Goal: Book appointment/travel/reservation

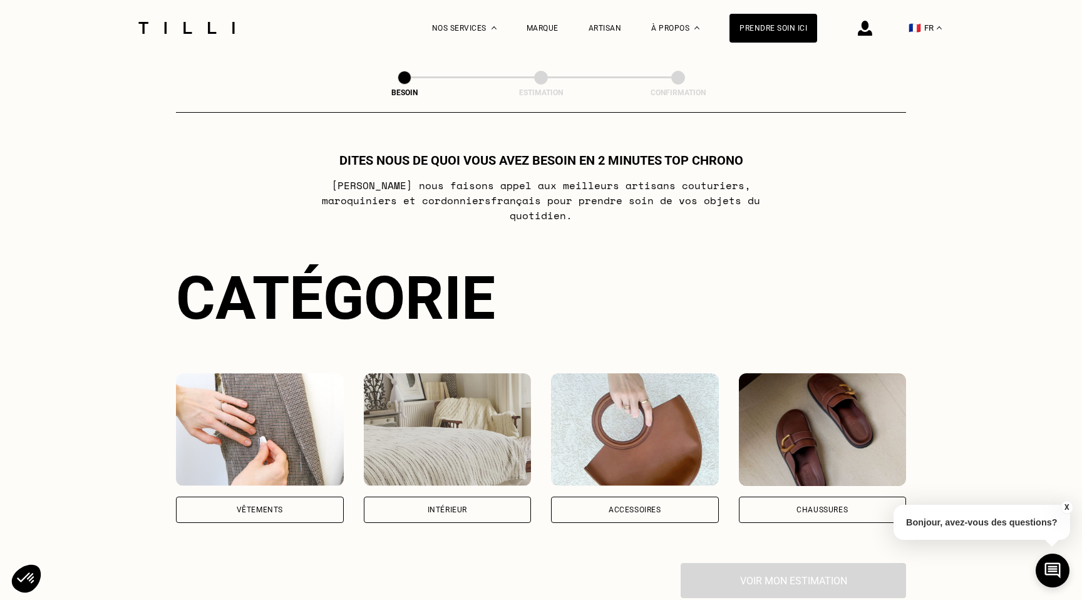
click at [274, 506] on div "Vêtements" at bounding box center [260, 510] width 46 height 8
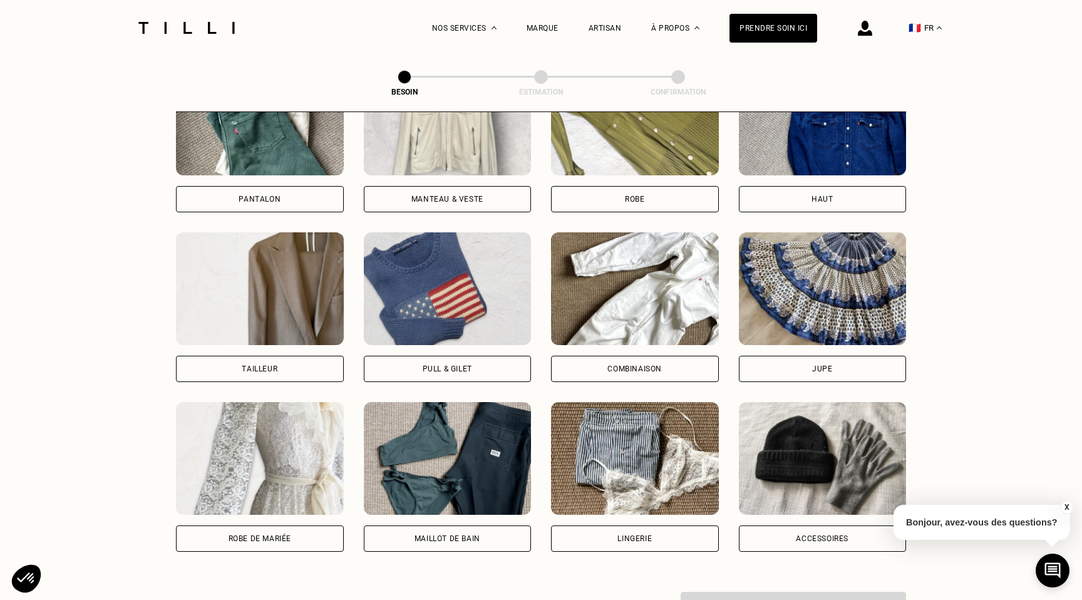
scroll to position [612, 0]
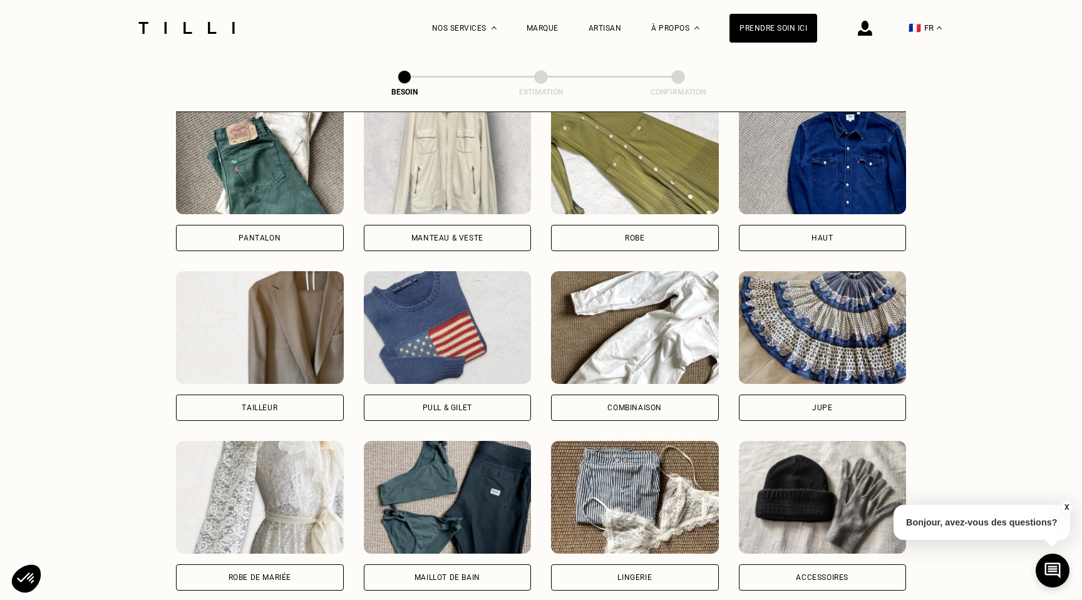
click at [242, 165] on img at bounding box center [260, 157] width 168 height 113
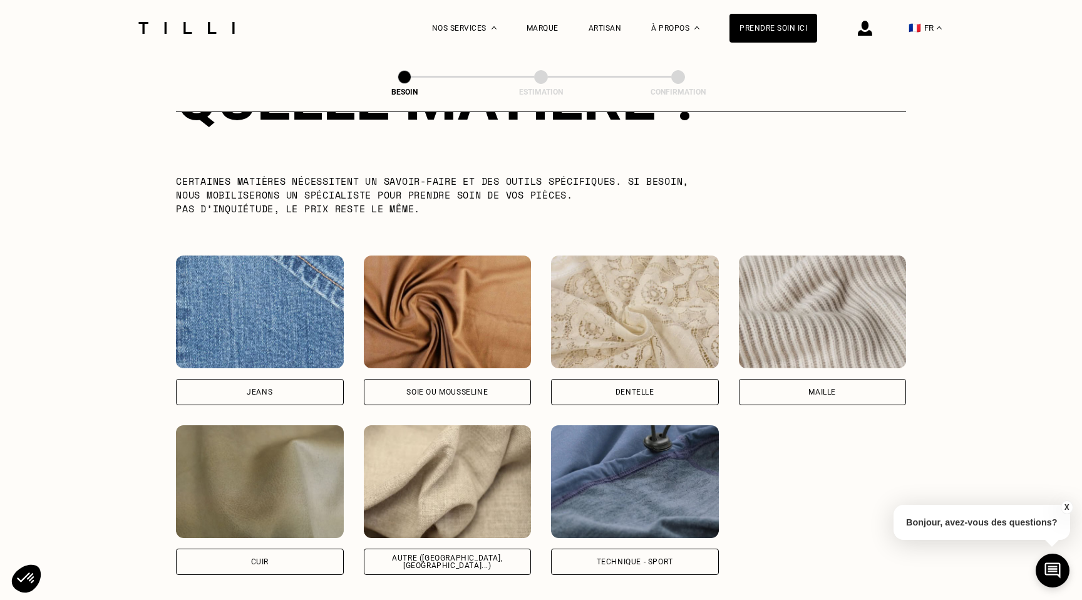
scroll to position [1240, 0]
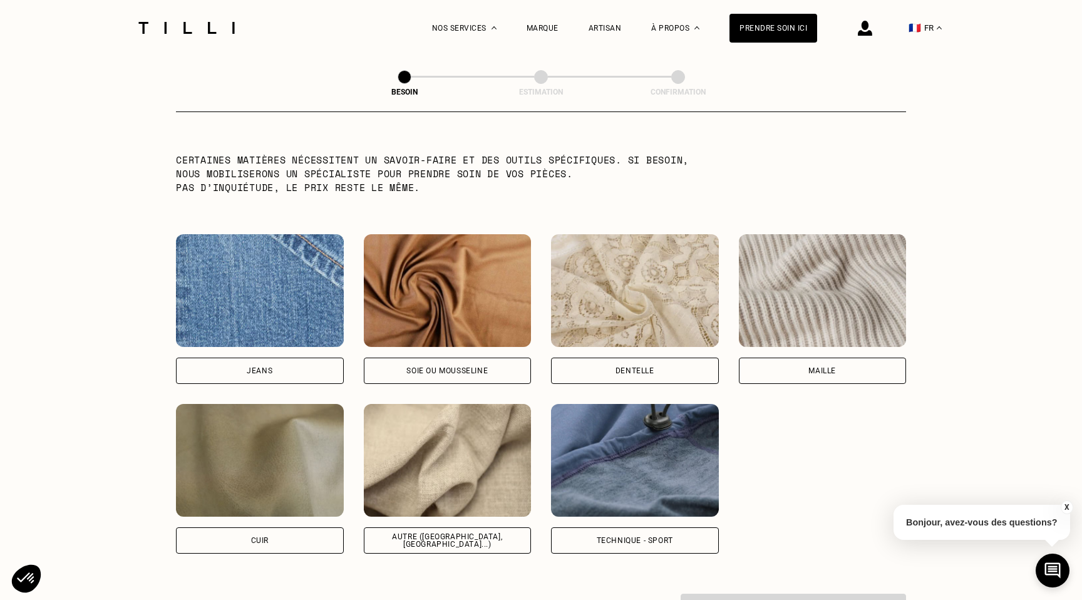
click at [442, 459] on img at bounding box center [448, 460] width 168 height 113
select select "FR"
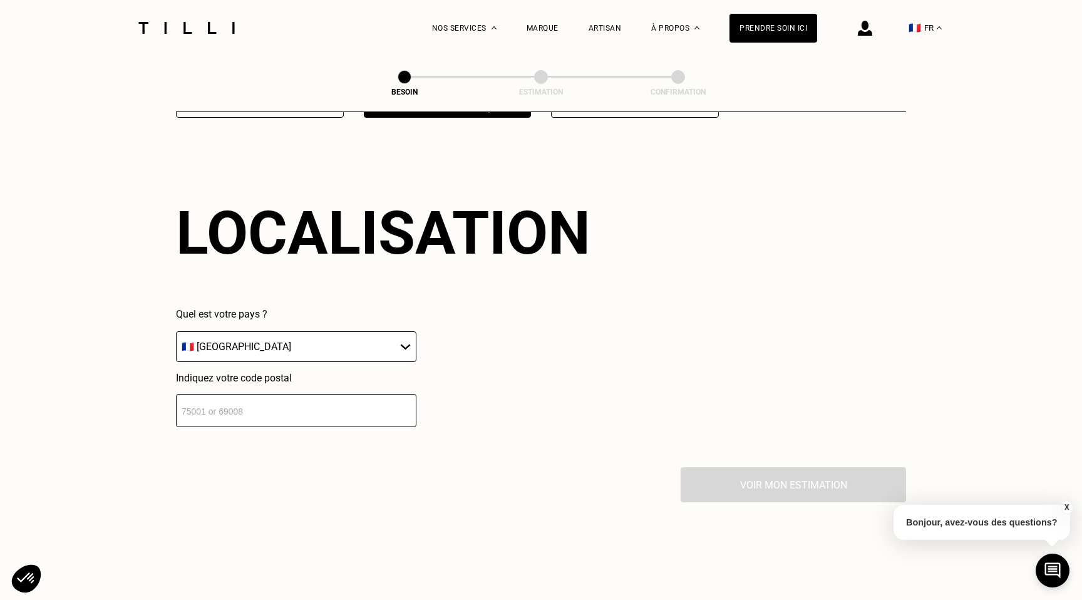
scroll to position [1680, 0]
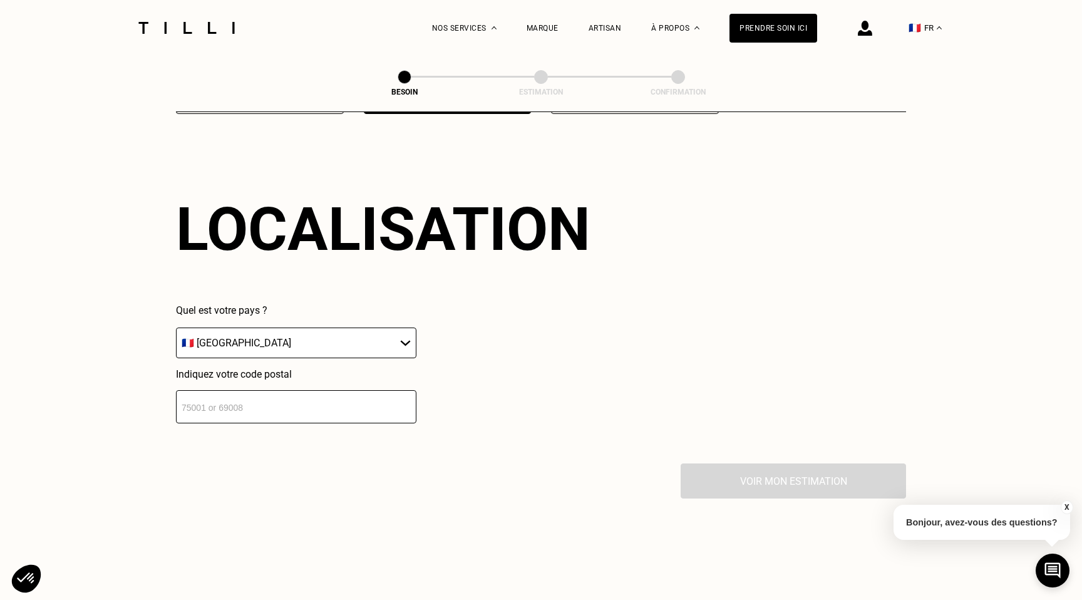
click at [281, 395] on input "number" at bounding box center [296, 406] width 241 height 33
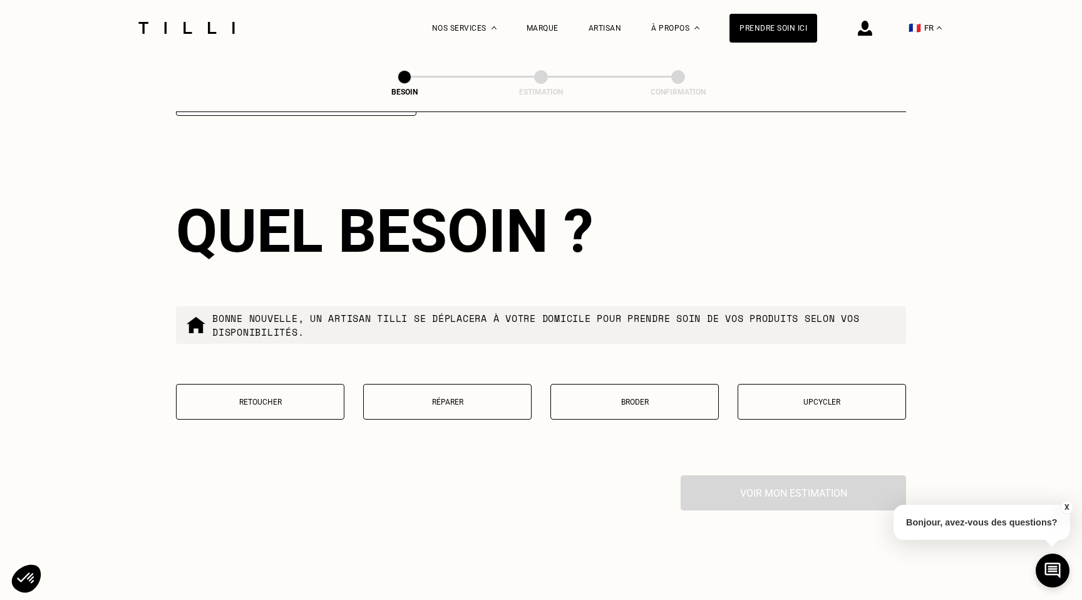
scroll to position [1989, 0]
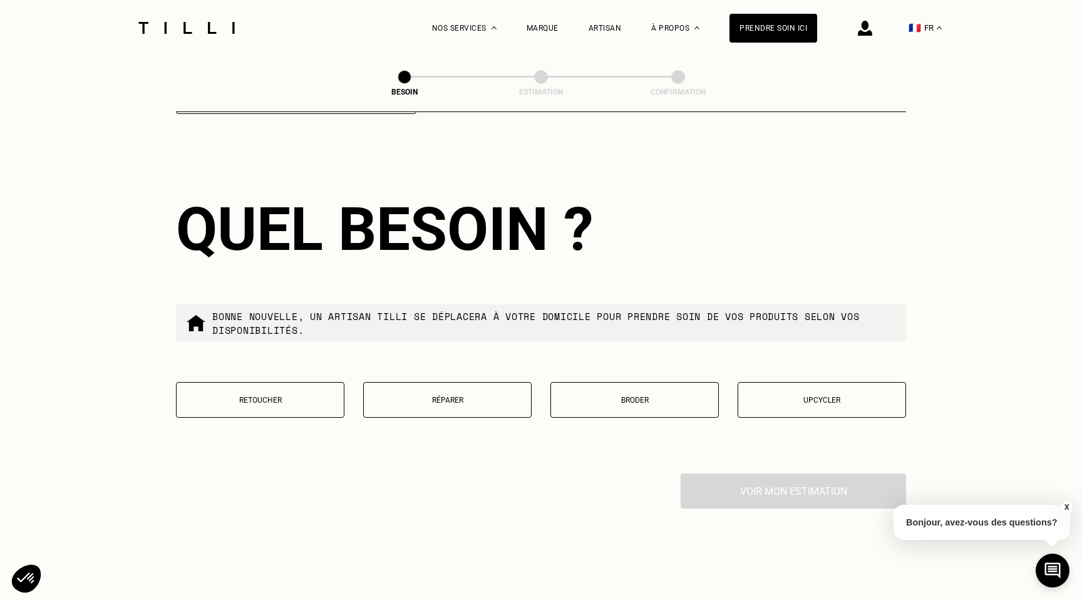
type input "69006"
click at [280, 396] on p "Retoucher" at bounding box center [260, 400] width 155 height 9
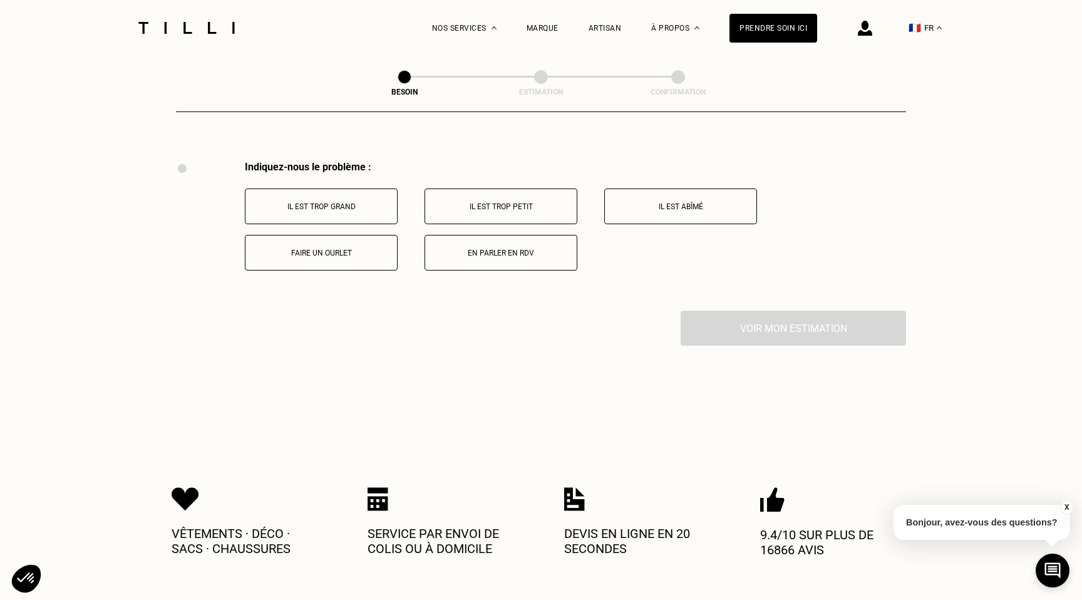
scroll to position [2310, 0]
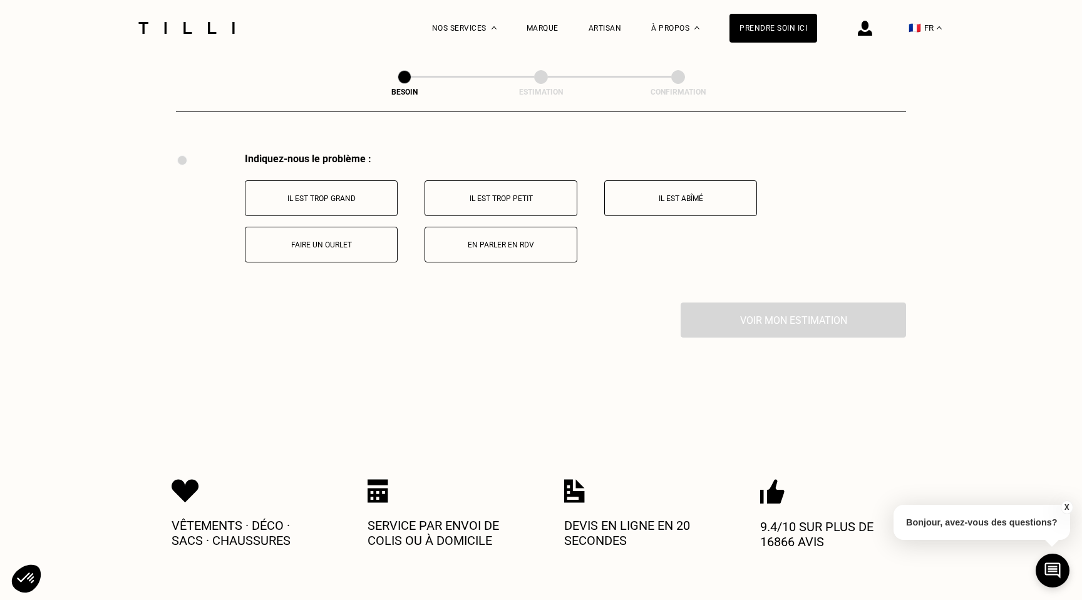
click at [318, 241] on p "Faire un ourlet" at bounding box center [321, 245] width 139 height 9
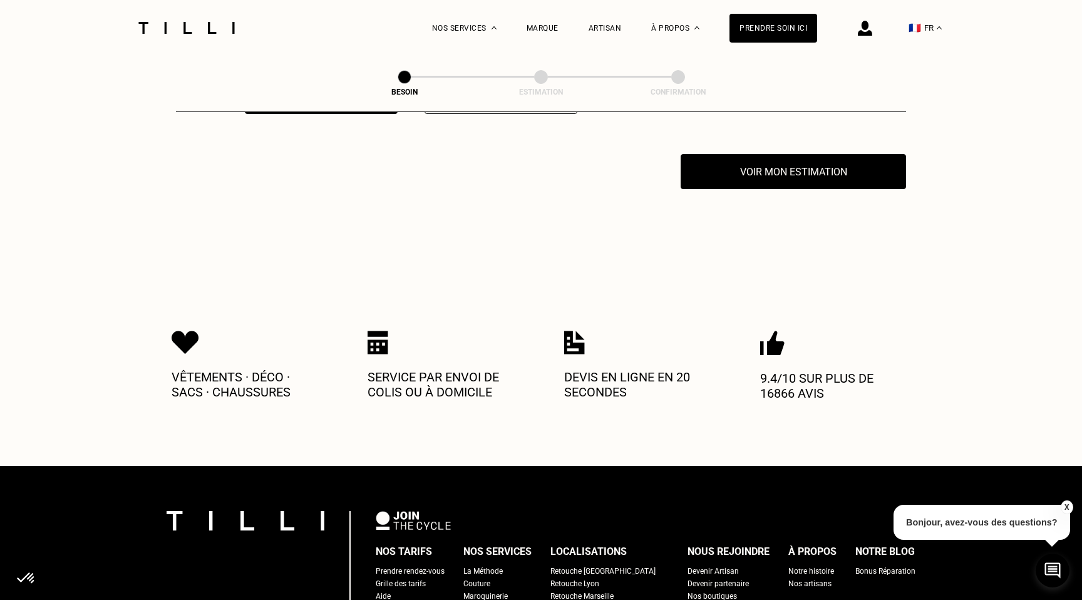
scroll to position [2460, 0]
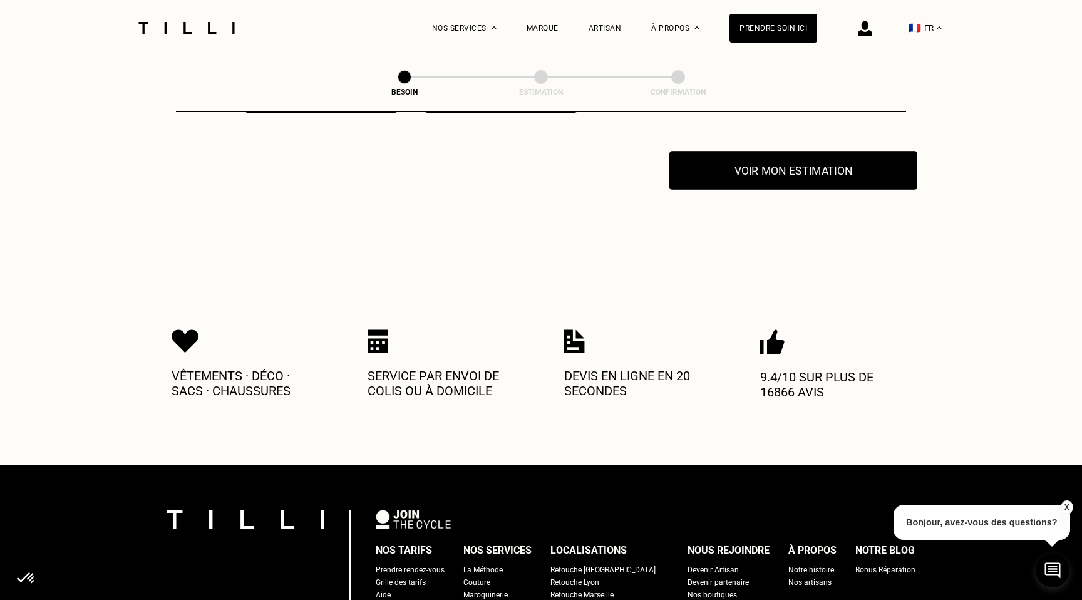
click at [793, 164] on button "Voir mon estimation" at bounding box center [794, 170] width 248 height 39
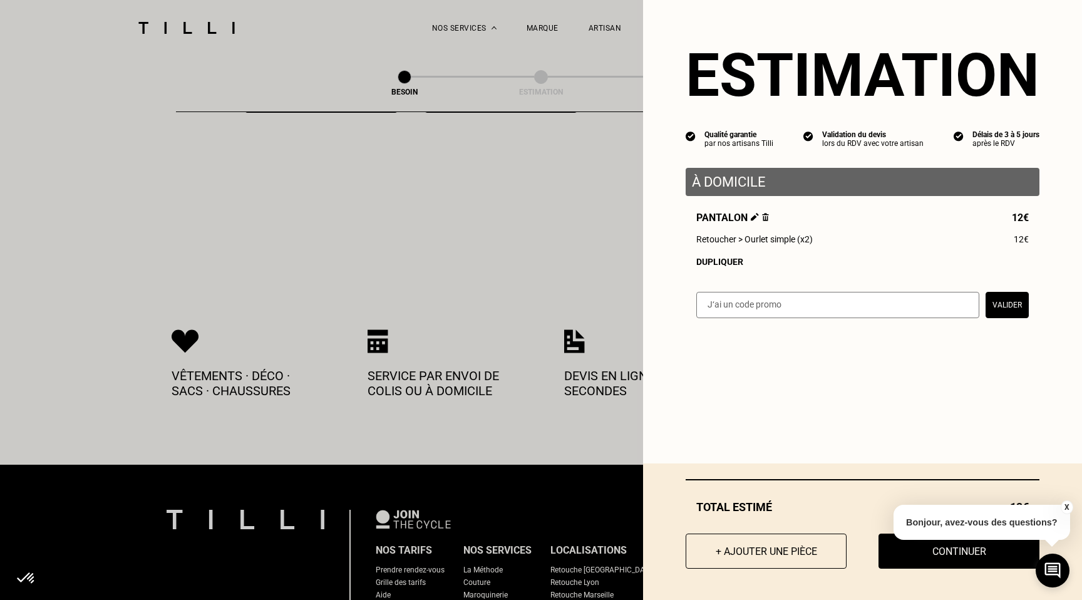
click at [719, 262] on div "Dupliquer" at bounding box center [863, 262] width 333 height 10
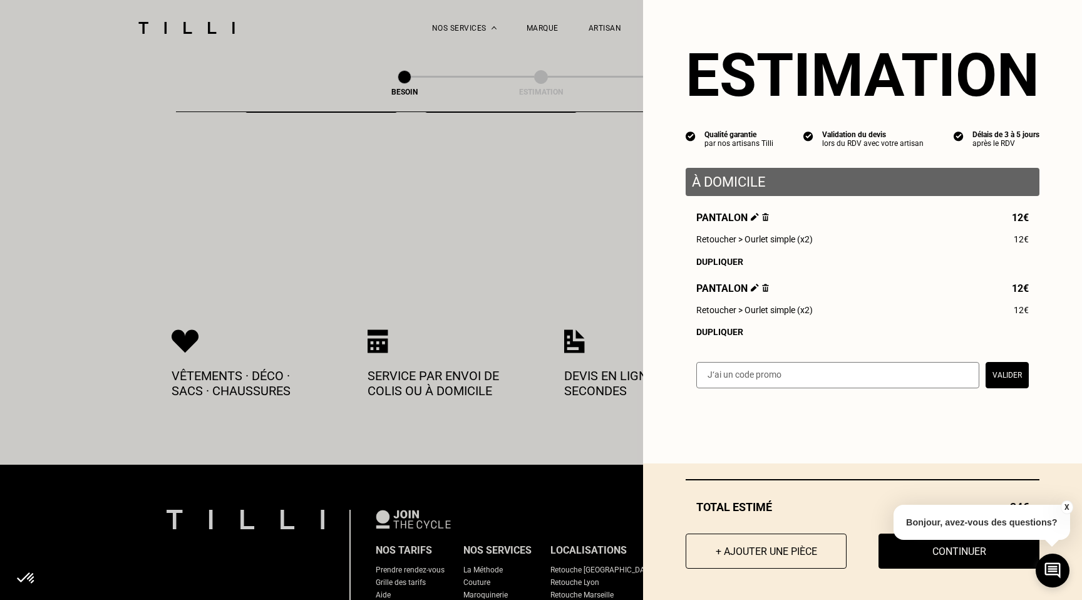
click at [1068, 505] on button "X" at bounding box center [1066, 507] width 13 height 14
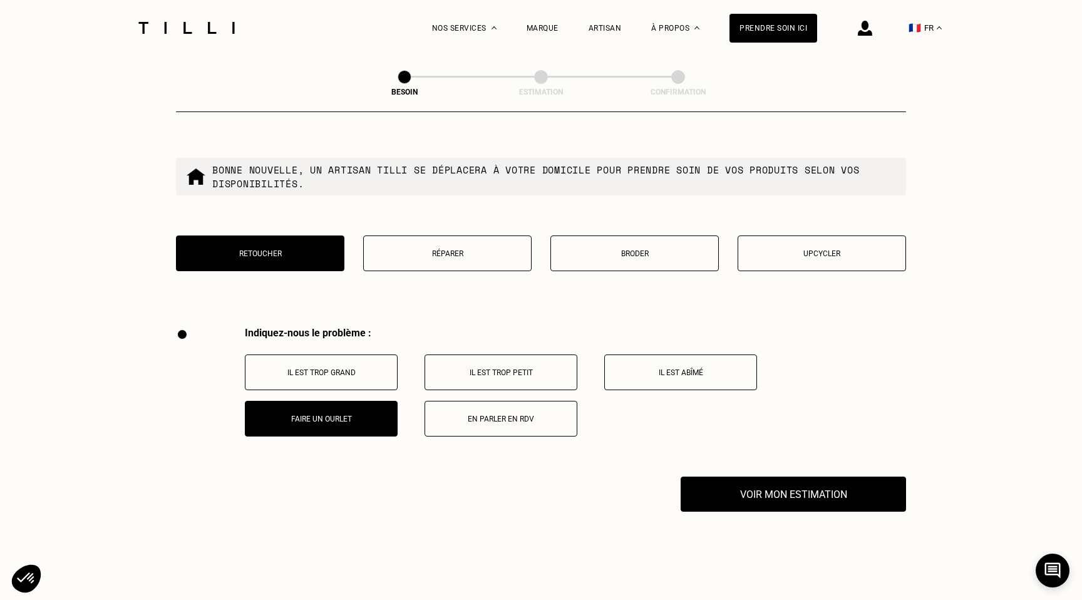
scroll to position [2137, 0]
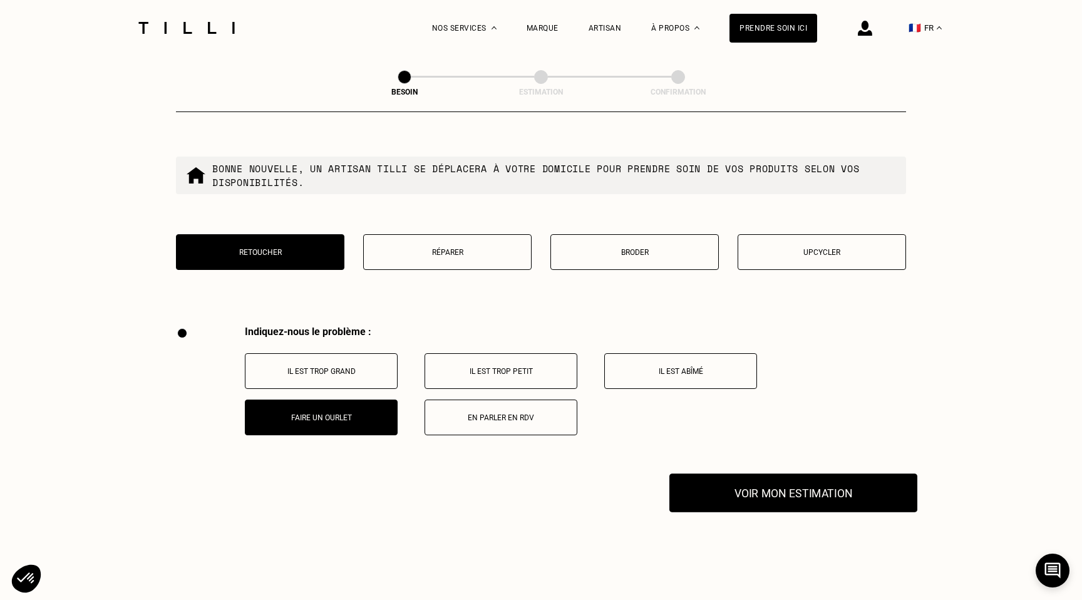
click at [774, 485] on button "Voir mon estimation" at bounding box center [794, 493] width 248 height 39
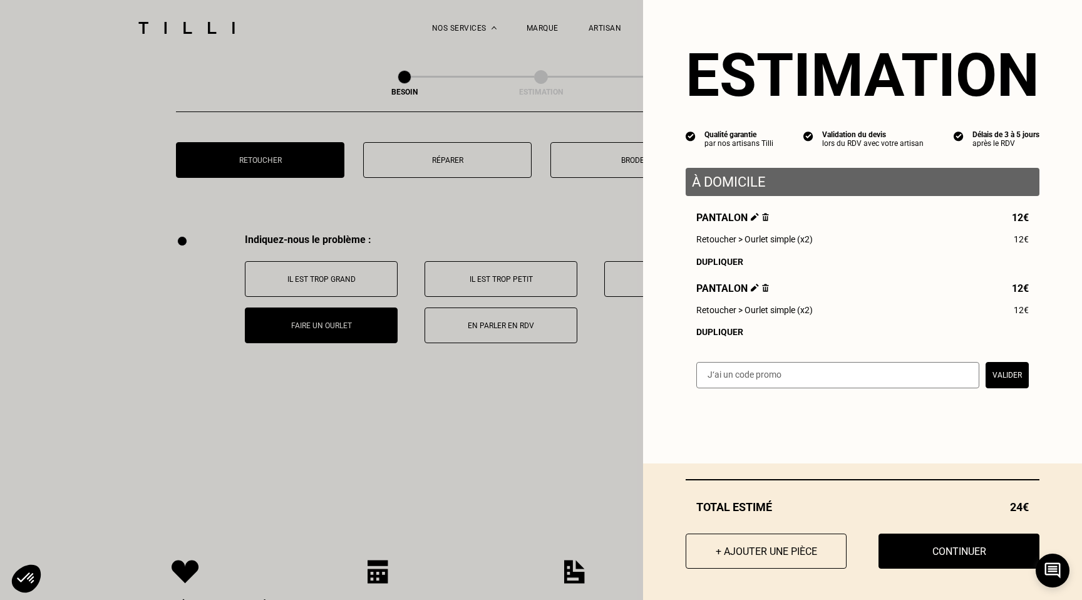
scroll to position [2242, 0]
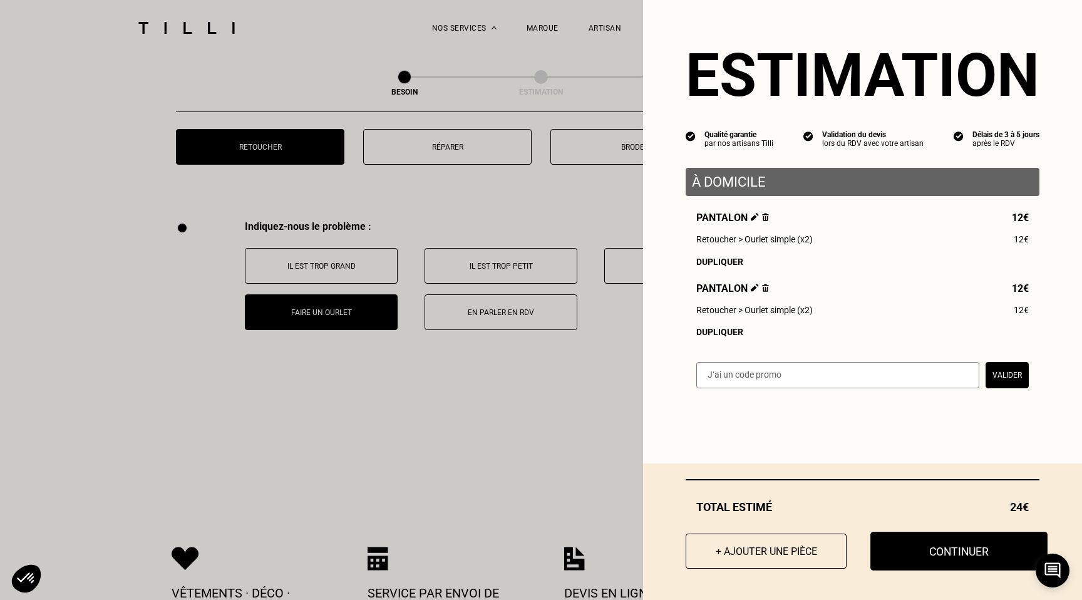
click at [950, 551] on button "Continuer" at bounding box center [959, 551] width 177 height 39
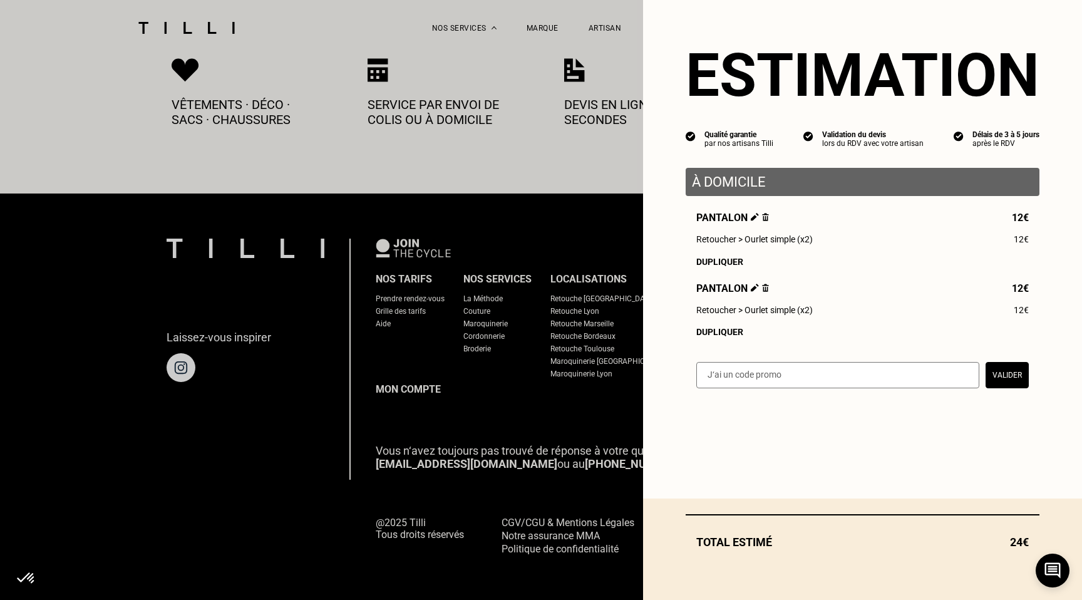
scroll to position [666, 0]
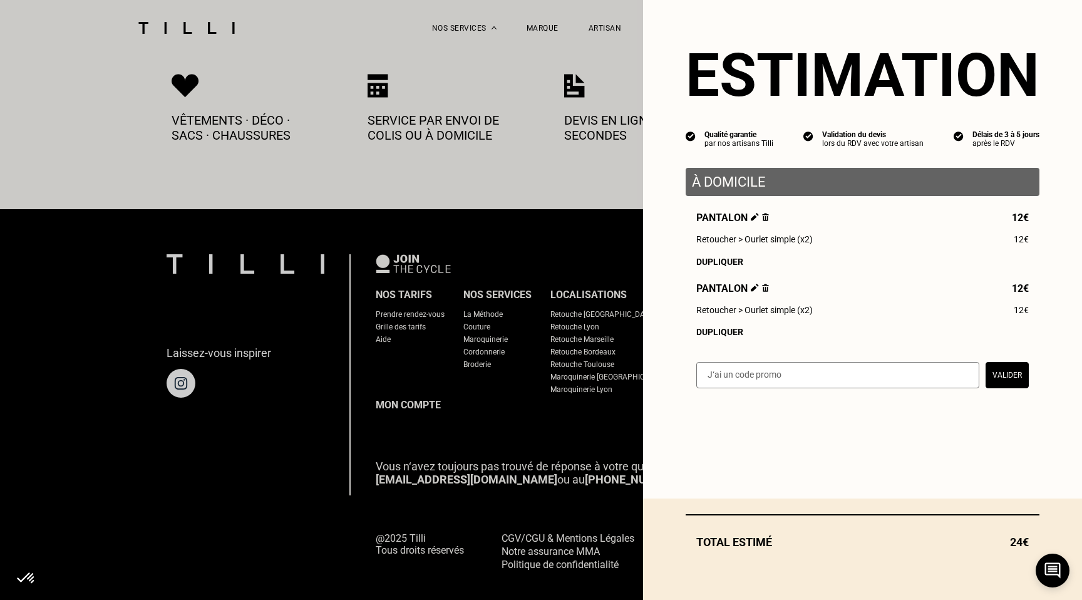
select select "FR"
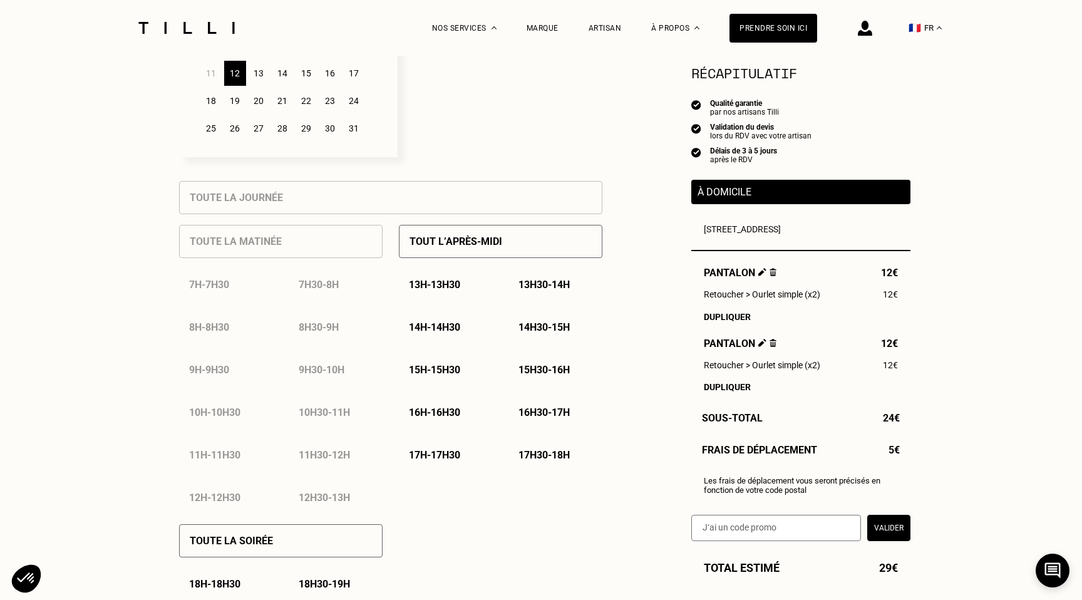
scroll to position [461, 0]
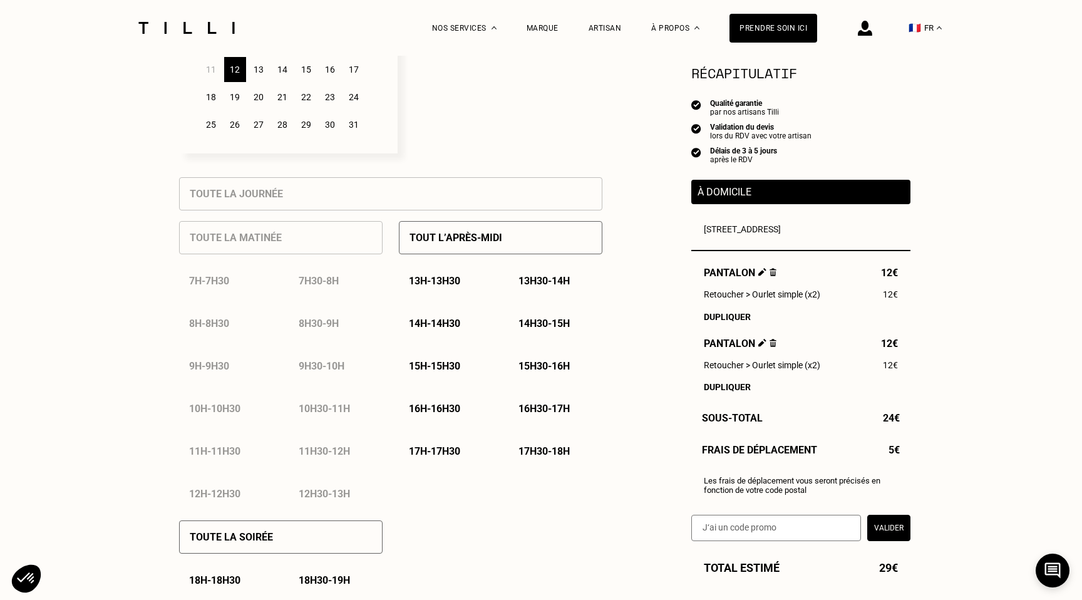
click at [221, 497] on div "12h - 12h30" at bounding box center [226, 494] width 94 height 32
click at [321, 492] on div "12h30 - 13h" at bounding box center [336, 494] width 94 height 32
click at [254, 234] on div "Toute la matinée 7h - 7h30 7h30 - 8h 8h - 8h30 8h30 - 9h 9h - 9h30 9h30 - 10h 1…" at bounding box center [281, 359] width 204 height 299
click at [435, 280] on p "13h - 13h30" at bounding box center [434, 281] width 51 height 12
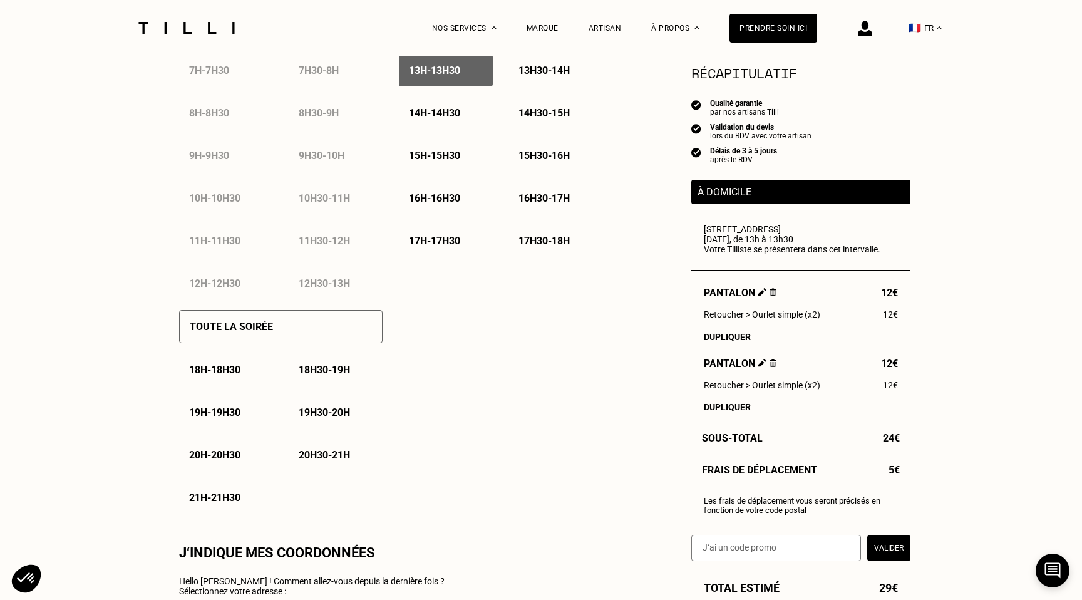
scroll to position [675, 0]
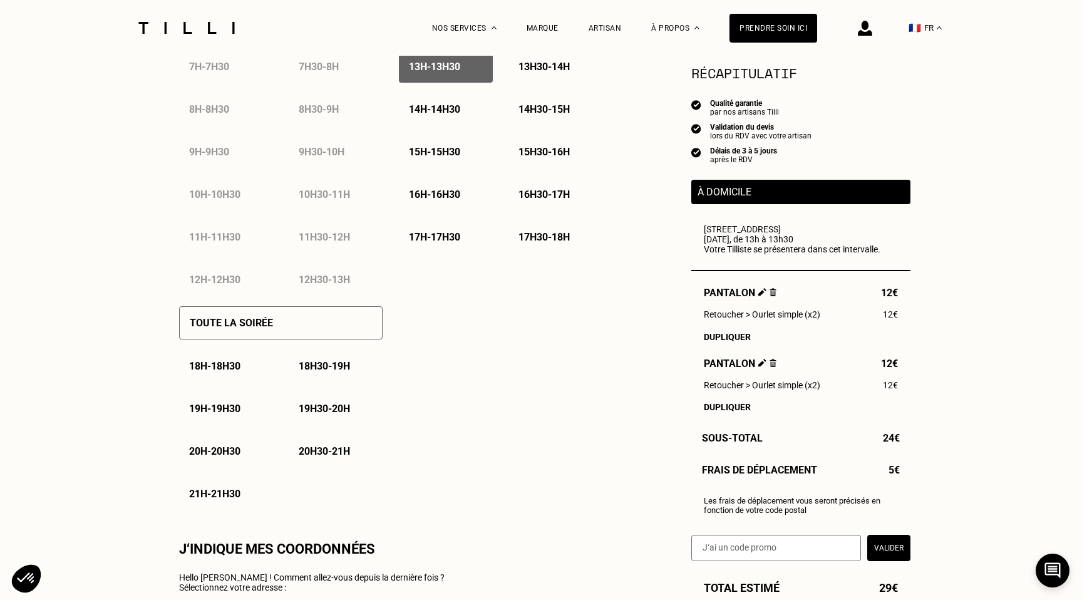
click at [440, 65] on p "13h - 13h30" at bounding box center [434, 67] width 51 height 12
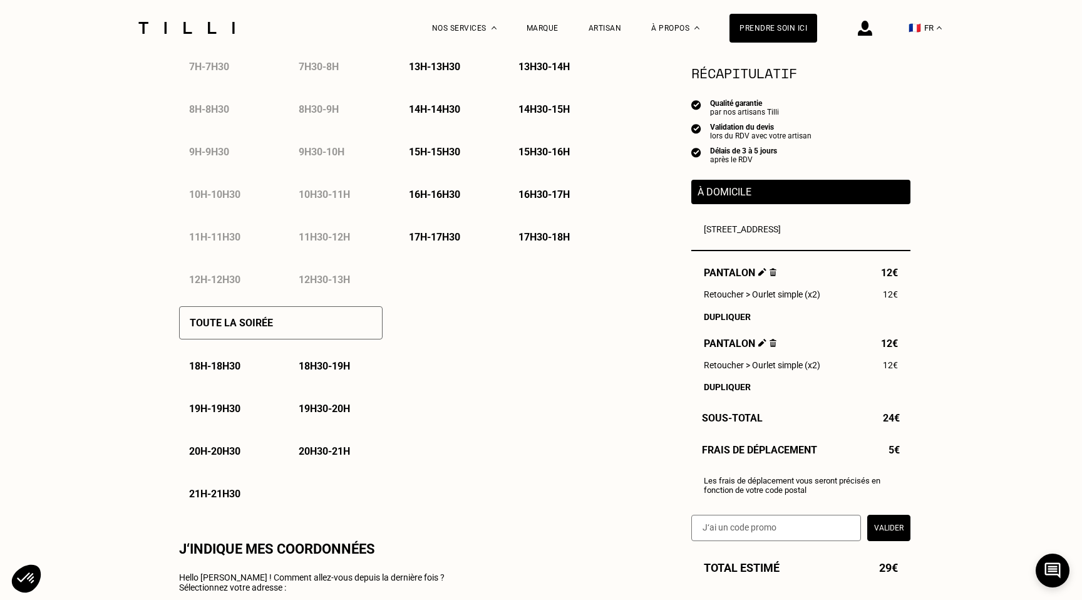
click at [440, 65] on p "13h - 13h30" at bounding box center [434, 67] width 51 height 12
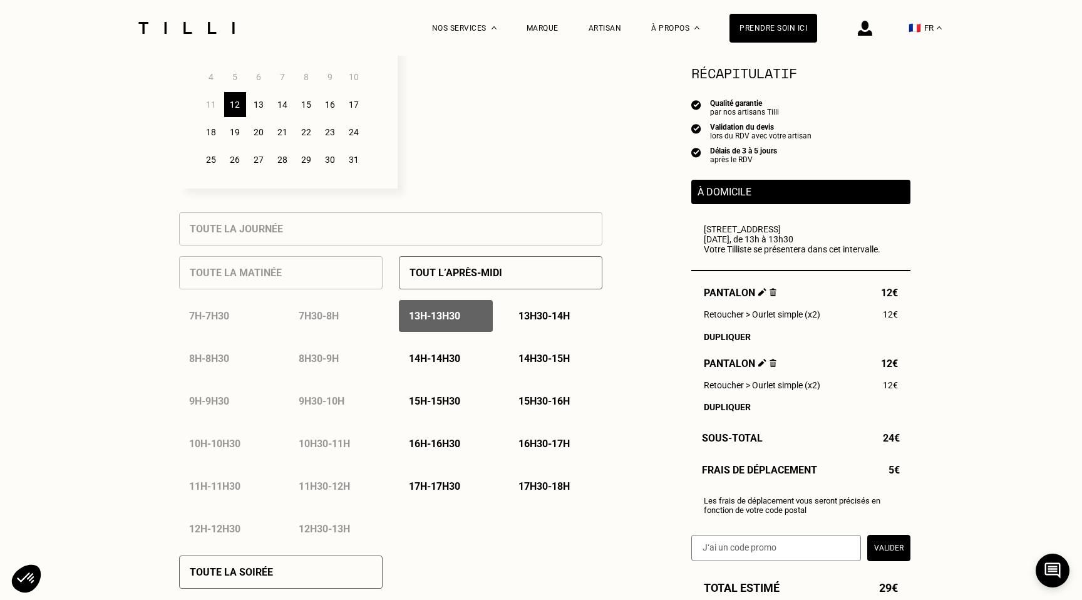
scroll to position [407, 0]
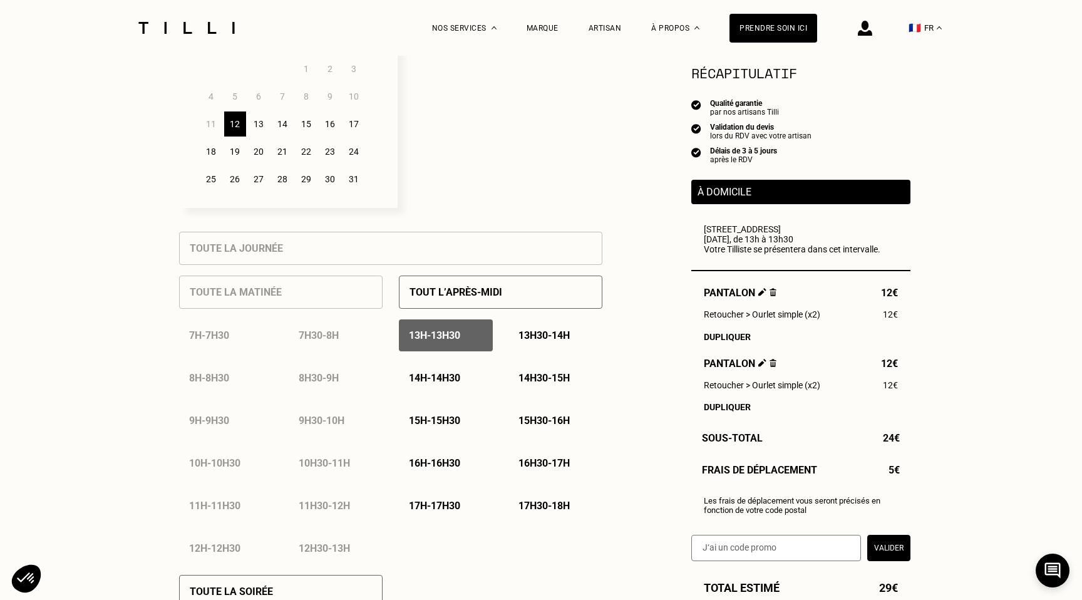
click at [256, 123] on div "13" at bounding box center [259, 123] width 22 height 25
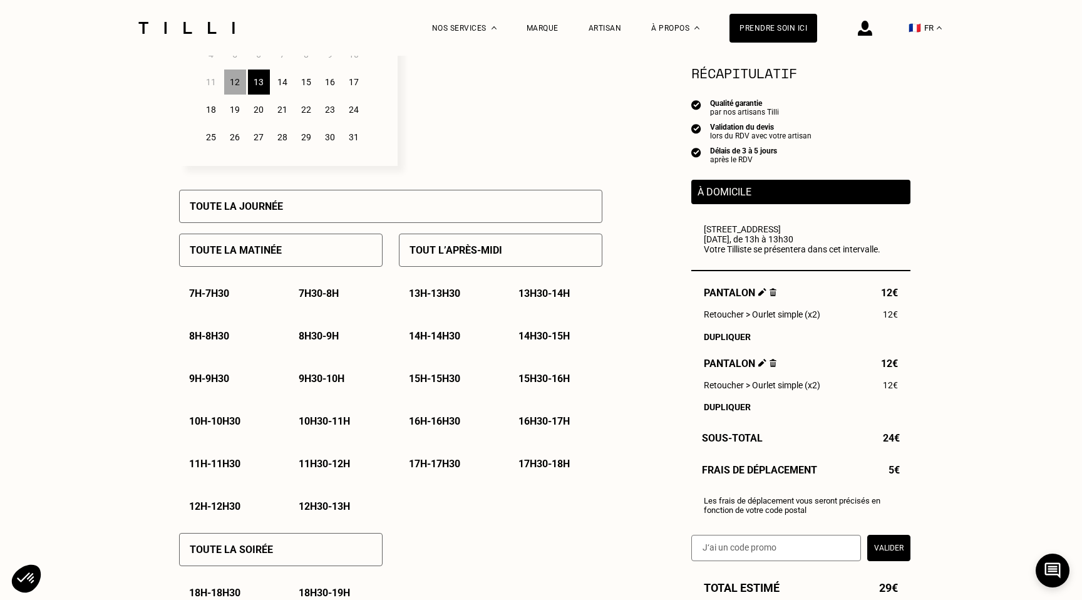
scroll to position [452, 0]
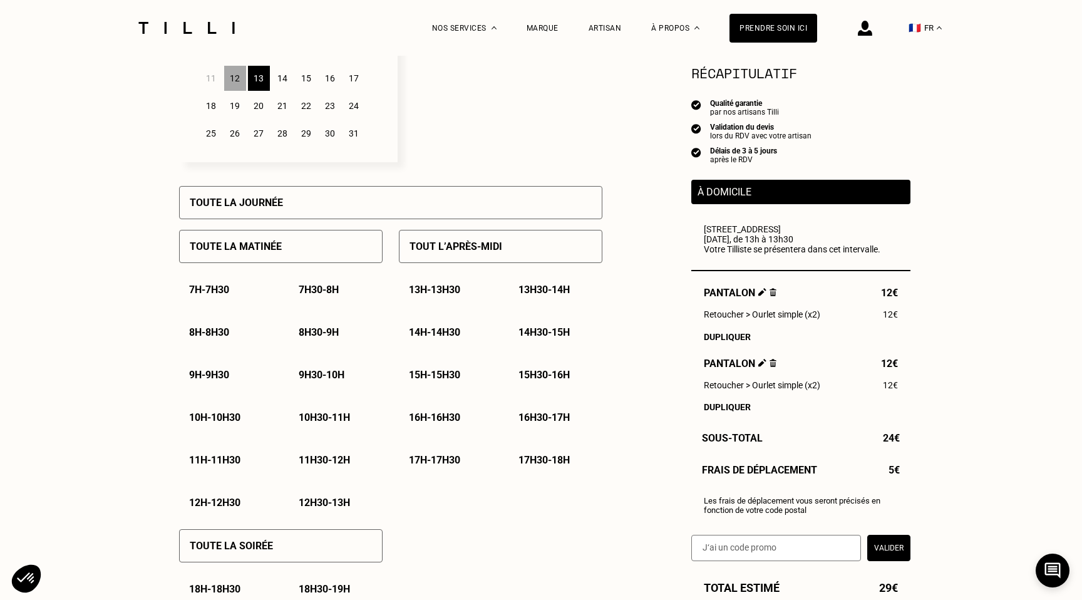
click at [220, 248] on p "Toute la matinée" at bounding box center [236, 247] width 92 height 12
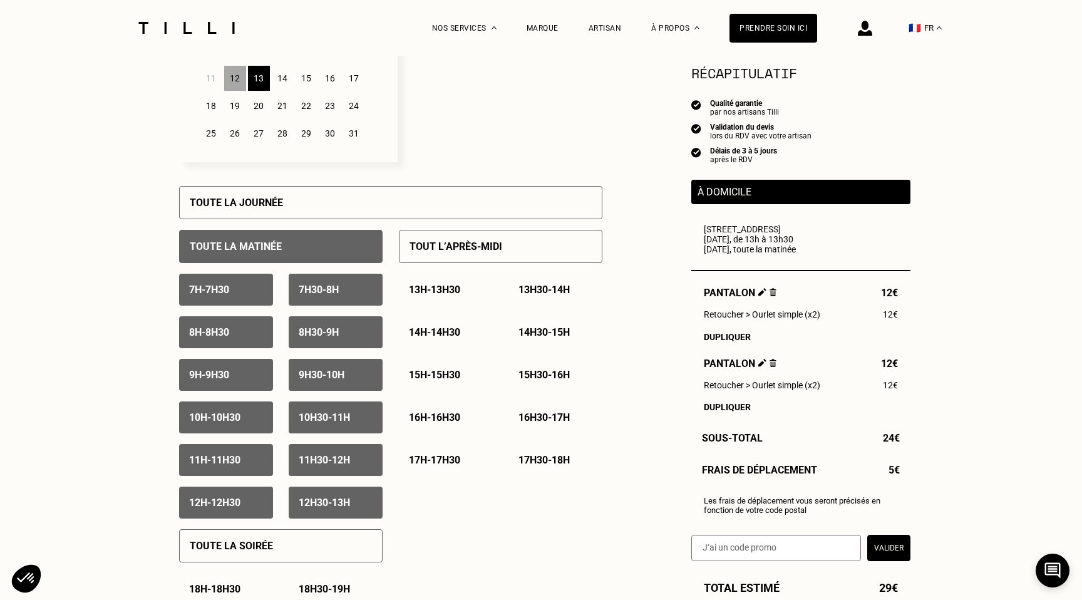
click at [244, 240] on div "Toute la matinée" at bounding box center [281, 246] width 204 height 33
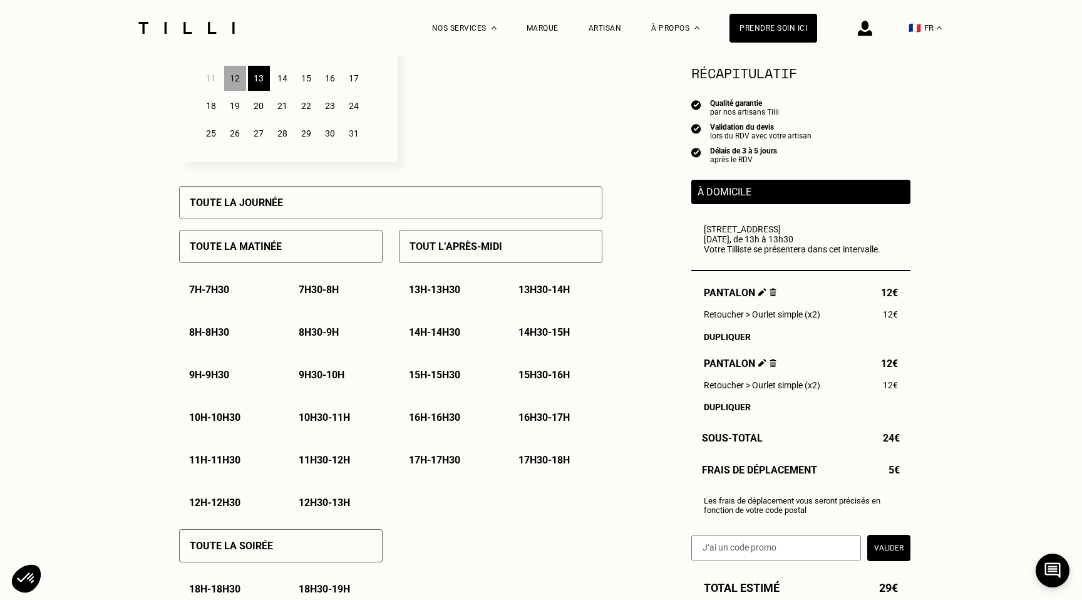
click at [329, 376] on p "9h30 - 10h" at bounding box center [322, 375] width 46 height 12
click at [225, 412] on div "10h - 10h30" at bounding box center [226, 417] width 94 height 32
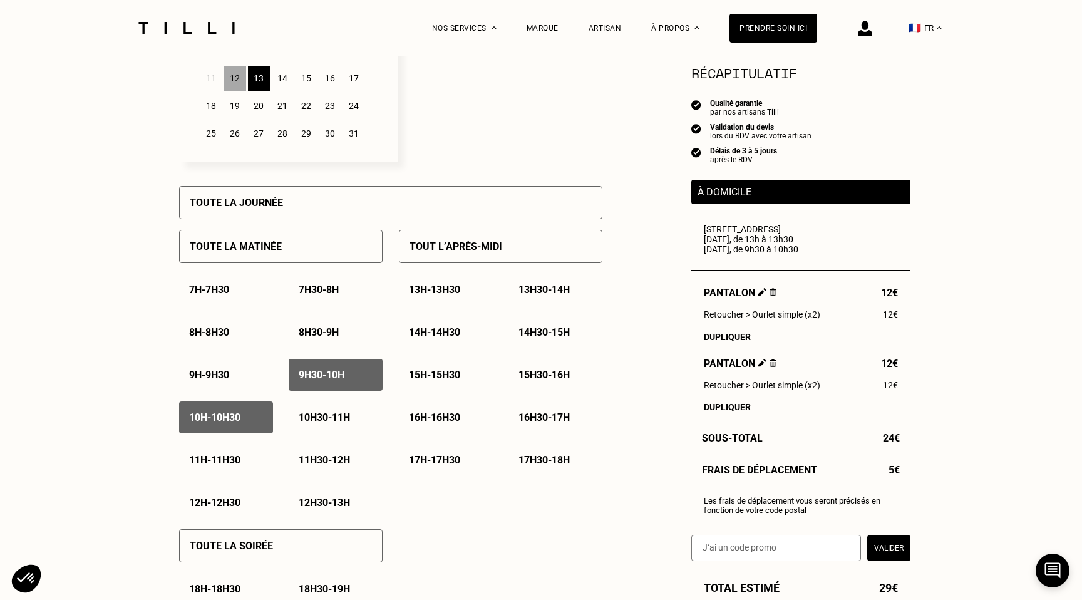
click at [322, 421] on p "10h30 - 11h" at bounding box center [324, 418] width 51 height 12
click at [234, 452] on div "11h - 11h30" at bounding box center [226, 460] width 94 height 32
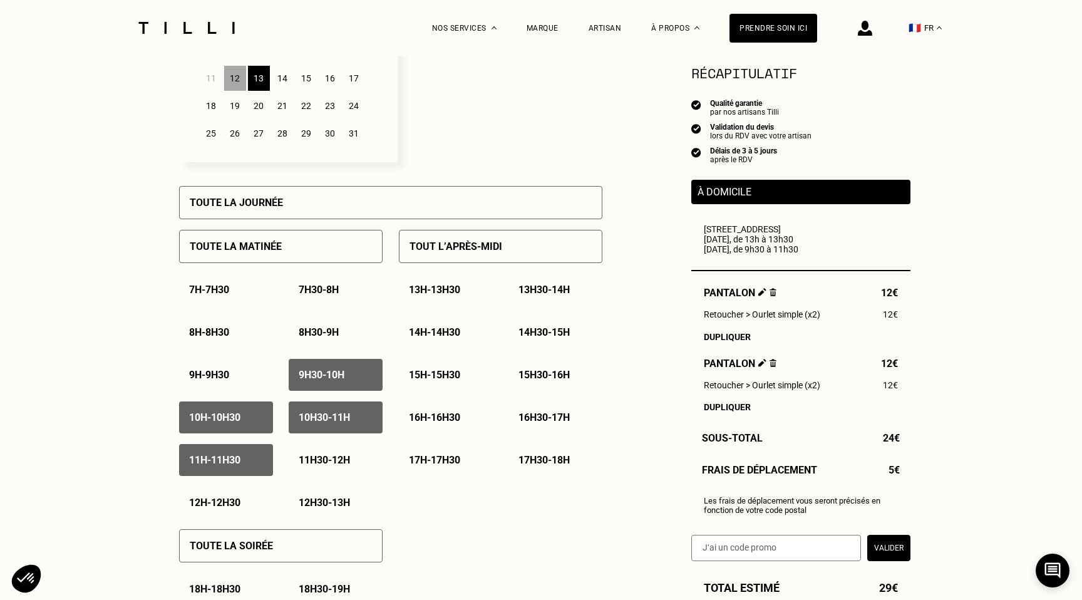
click at [334, 457] on p "11h30 - 12h" at bounding box center [324, 460] width 51 height 12
click at [228, 489] on div "12h - 12h30" at bounding box center [226, 503] width 94 height 32
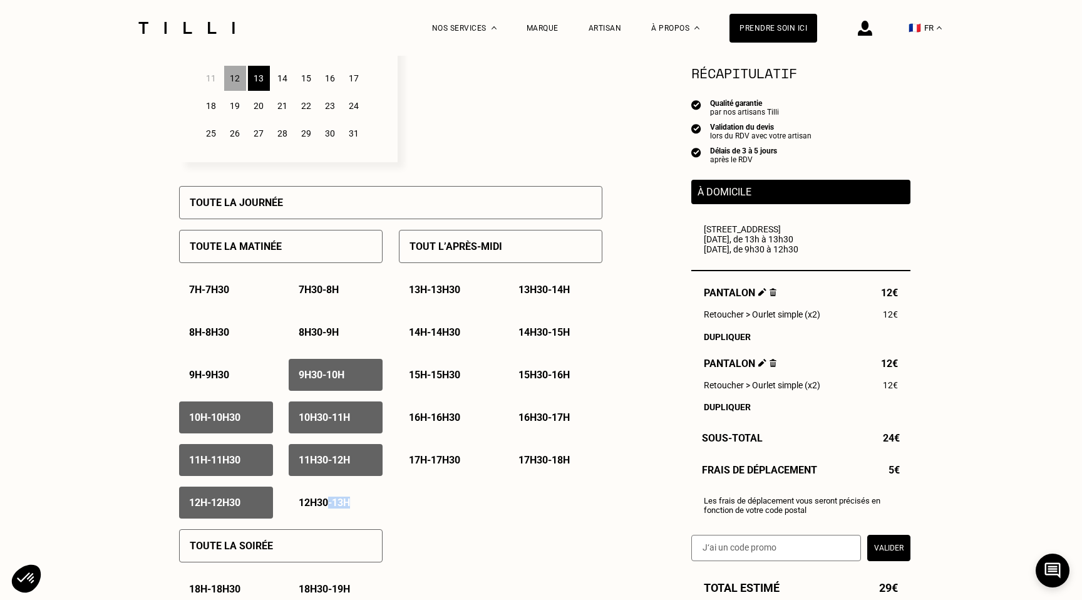
click at [328, 510] on div "12h30 - 13h" at bounding box center [336, 503] width 94 height 32
click at [453, 292] on p "13h - 13h30" at bounding box center [434, 290] width 51 height 12
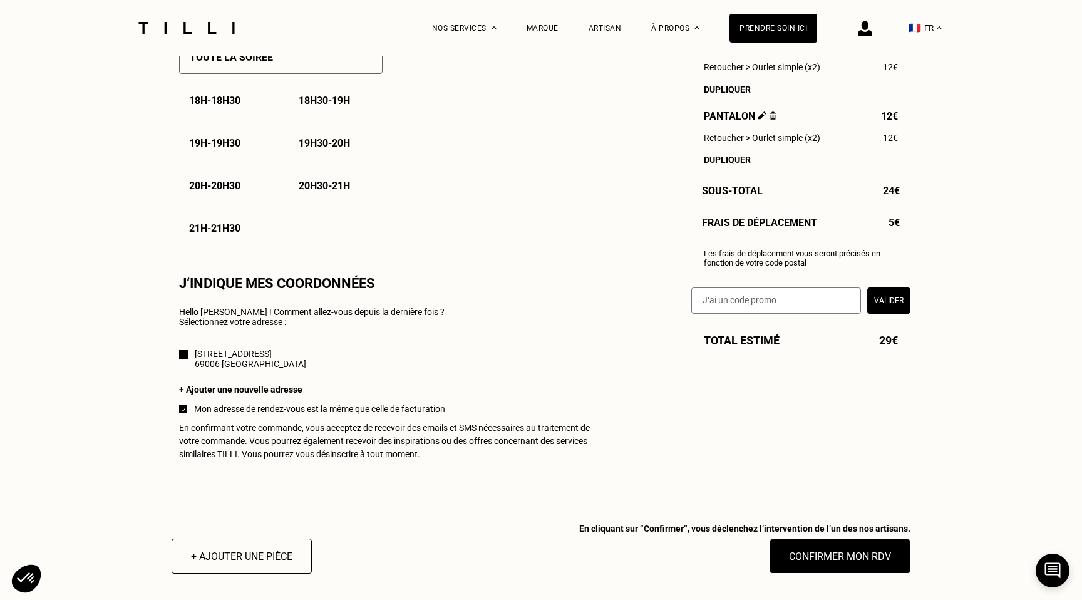
scroll to position [951, 0]
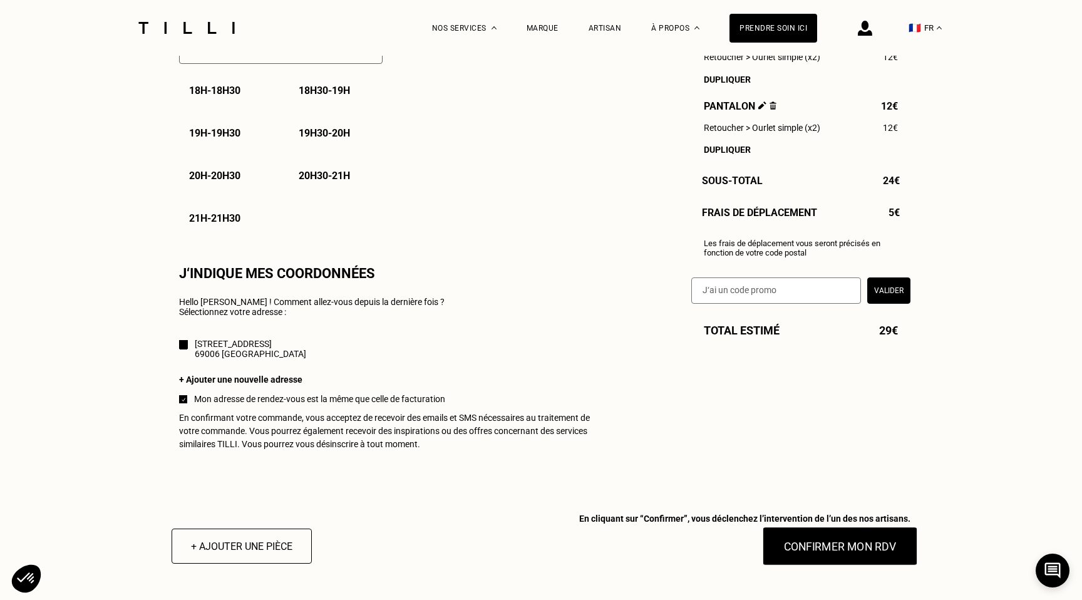
click at [837, 550] on button "Confirmer mon RDV" at bounding box center [840, 546] width 155 height 39
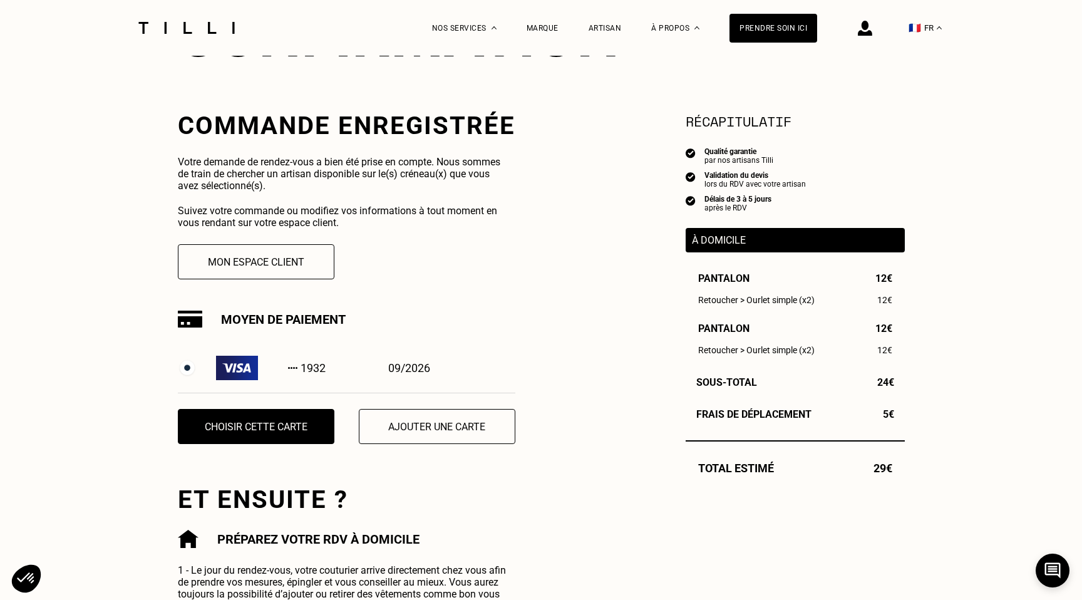
scroll to position [197, 0]
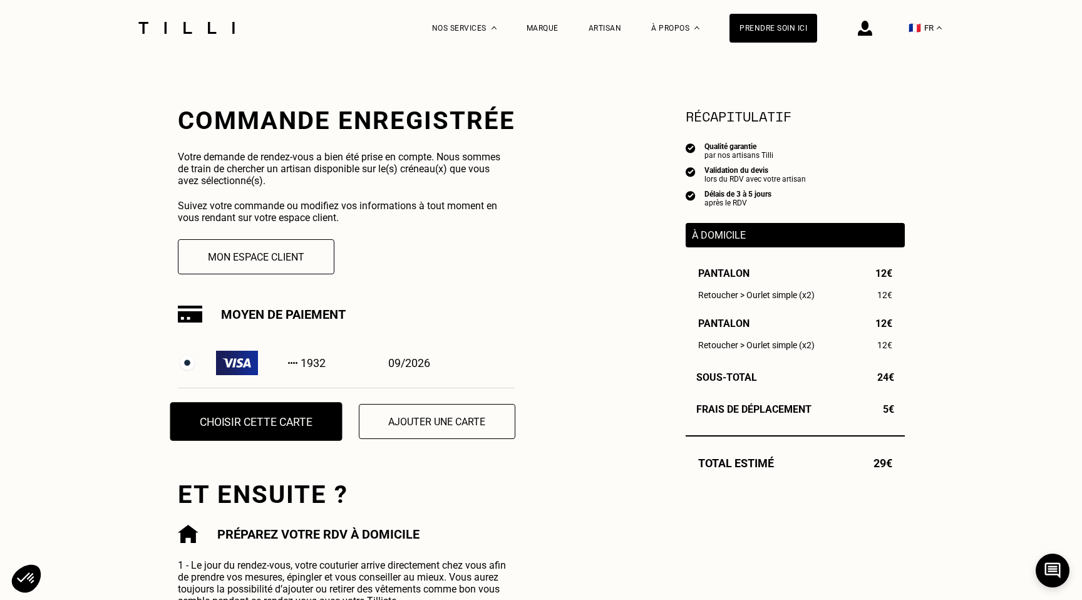
click at [262, 417] on button "Choisir cette carte" at bounding box center [256, 421] width 172 height 39
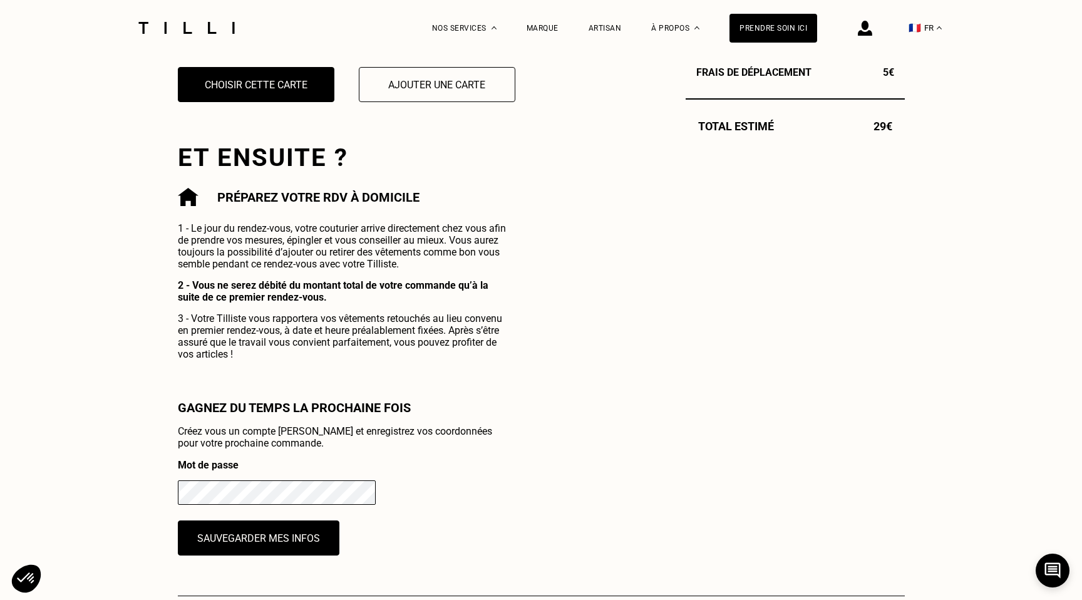
scroll to position [521, 0]
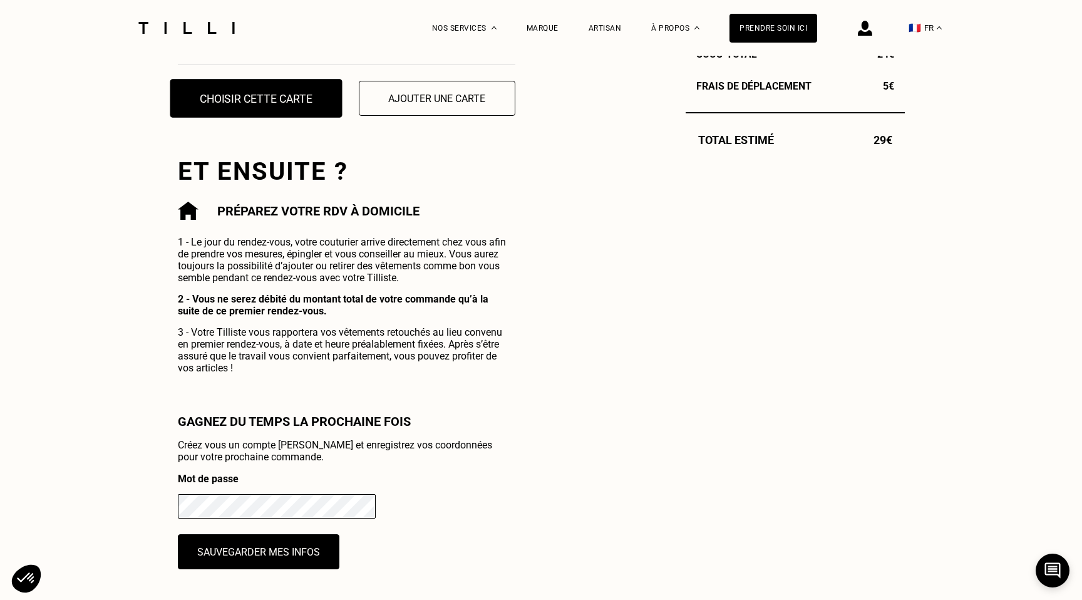
click at [303, 93] on button "Choisir cette carte" at bounding box center [256, 98] width 172 height 39
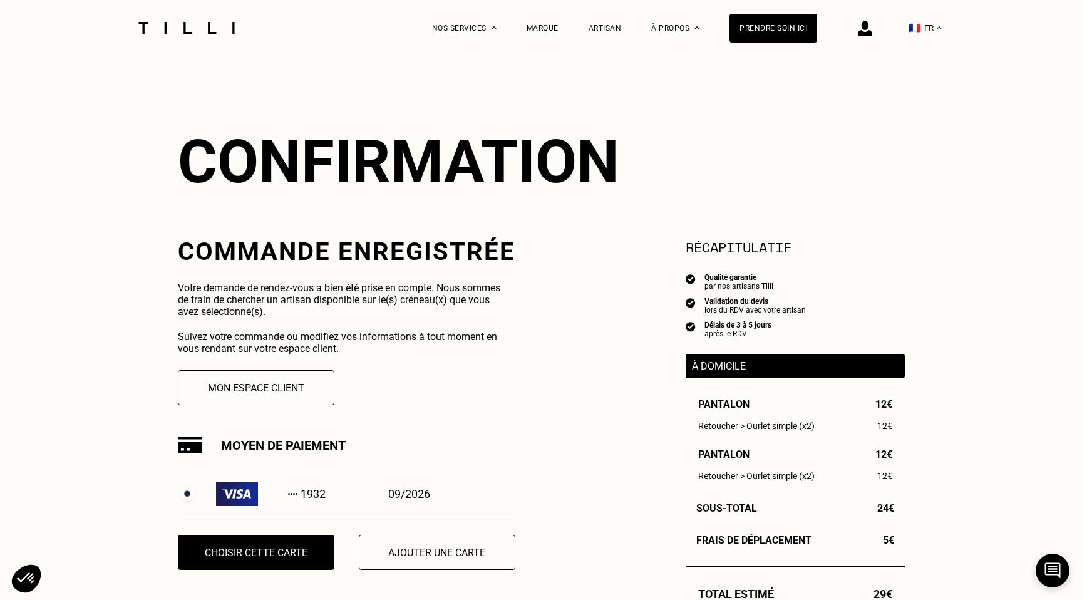
scroll to position [0, 0]
